Goal: Navigation & Orientation: Find specific page/section

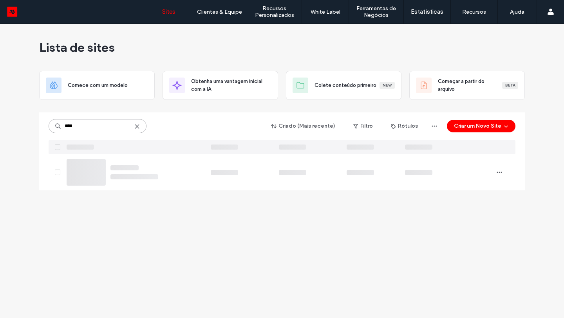
type input "****"
